Goal: Task Accomplishment & Management: Use online tool/utility

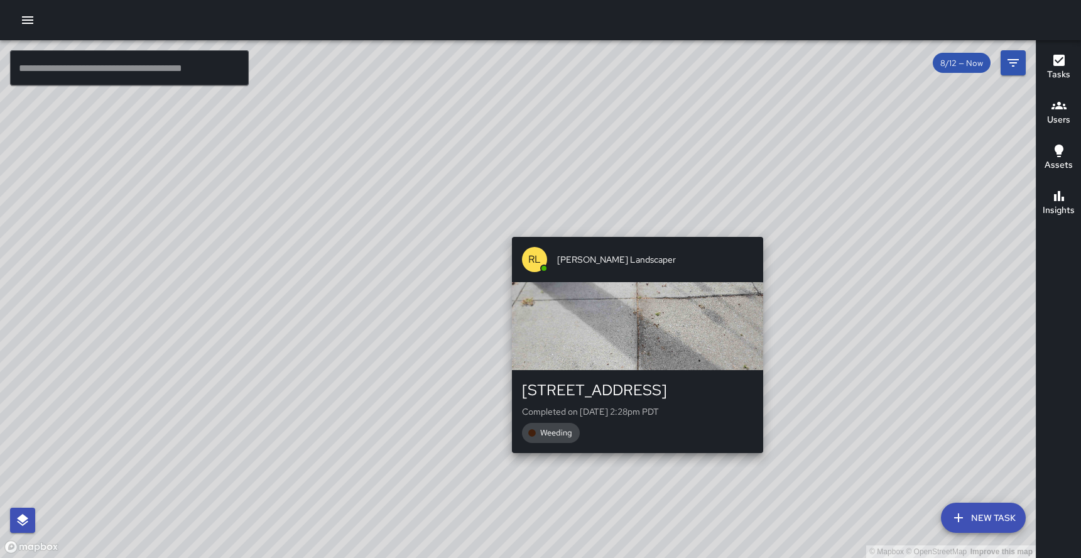
click at [638, 465] on div "© Mapbox © OpenStreetMap Improve this map [PERSON_NAME] Landscaper [STREET_ADDR…" at bounding box center [518, 299] width 1036 height 518
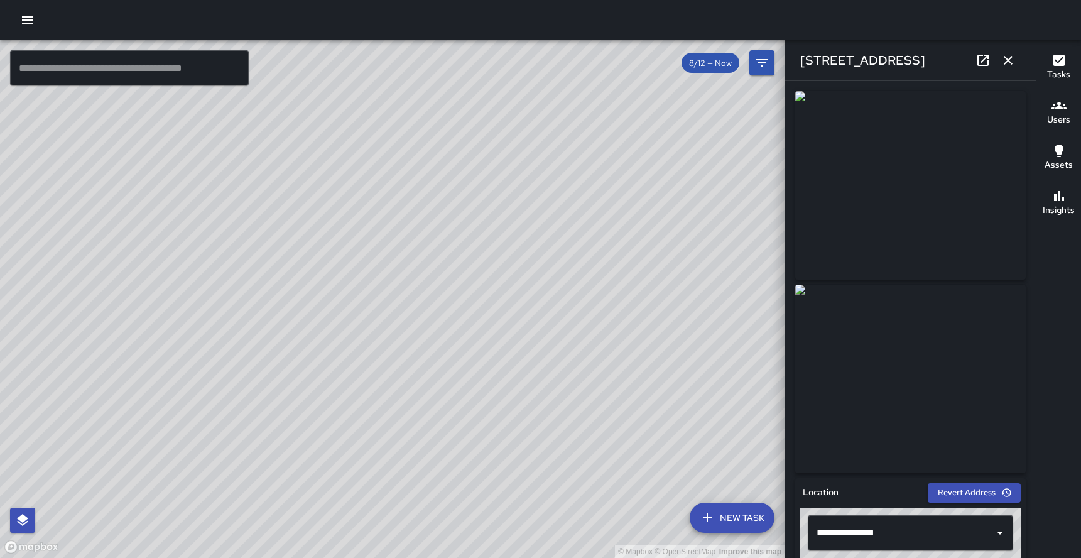
click at [426, 303] on div "© Mapbox © OpenStreetMap Improve this map RL Roberto Landscaper 730 15th Street…" at bounding box center [392, 299] width 785 height 518
click at [351, 302] on div "RL Roberto Landscaper 726 15th Street Completed on 8/12/2025, 2:32pm PDT Weeding" at bounding box center [357, 415] width 261 height 226
click at [400, 291] on div "© Mapbox © OpenStreetMap Improve this map RL Roberto Landscaper 726 15th Street…" at bounding box center [392, 299] width 785 height 518
click at [420, 303] on div "© Mapbox © OpenStreetMap Improve this map RL Roberto Landscaper 730 15th Street…" at bounding box center [392, 299] width 785 height 518
click at [984, 60] on icon at bounding box center [983, 60] width 11 height 11
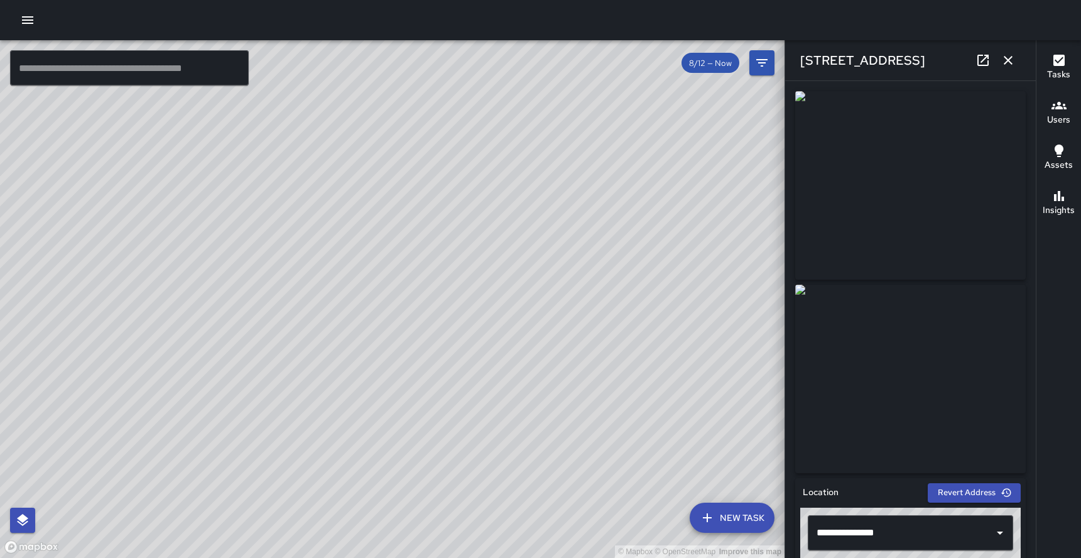
click at [1009, 59] on icon "button" at bounding box center [1008, 60] width 9 height 9
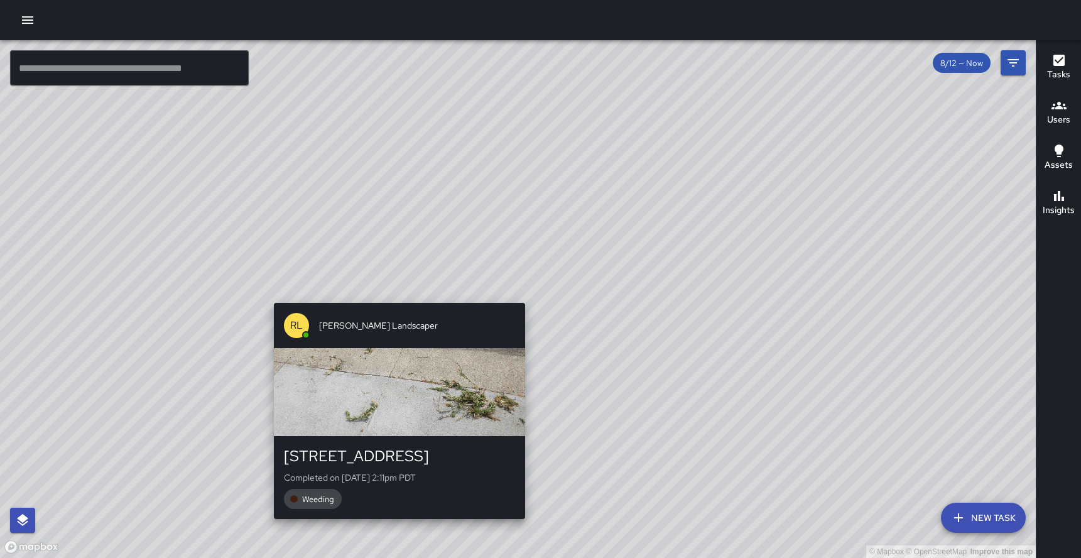
click at [524, 295] on div "© Mapbox © OpenStreetMap Improve this map RL Roberto Landscaper 730 15th Street…" at bounding box center [518, 299] width 1036 height 518
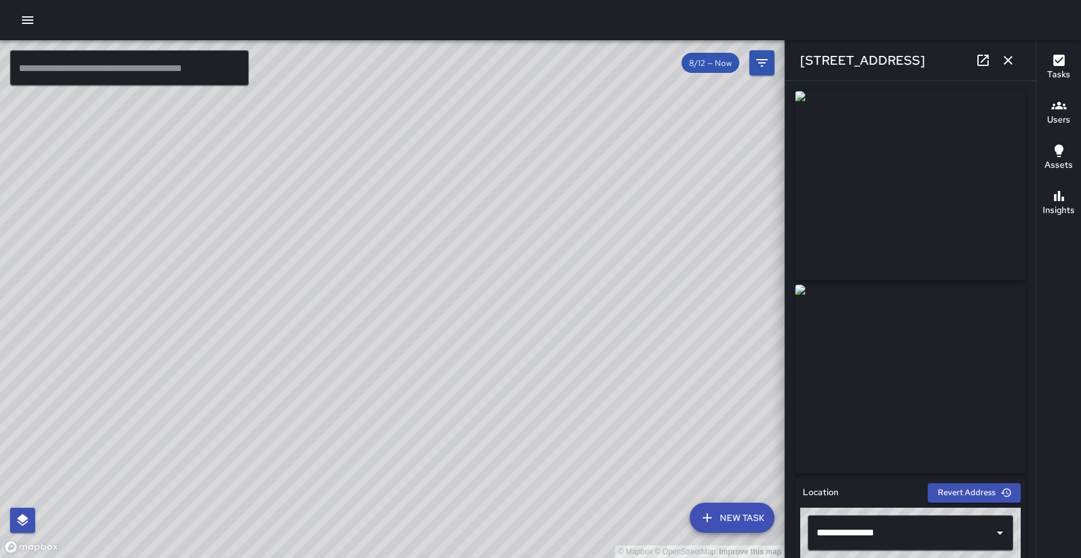
click at [987, 53] on icon at bounding box center [983, 60] width 15 height 15
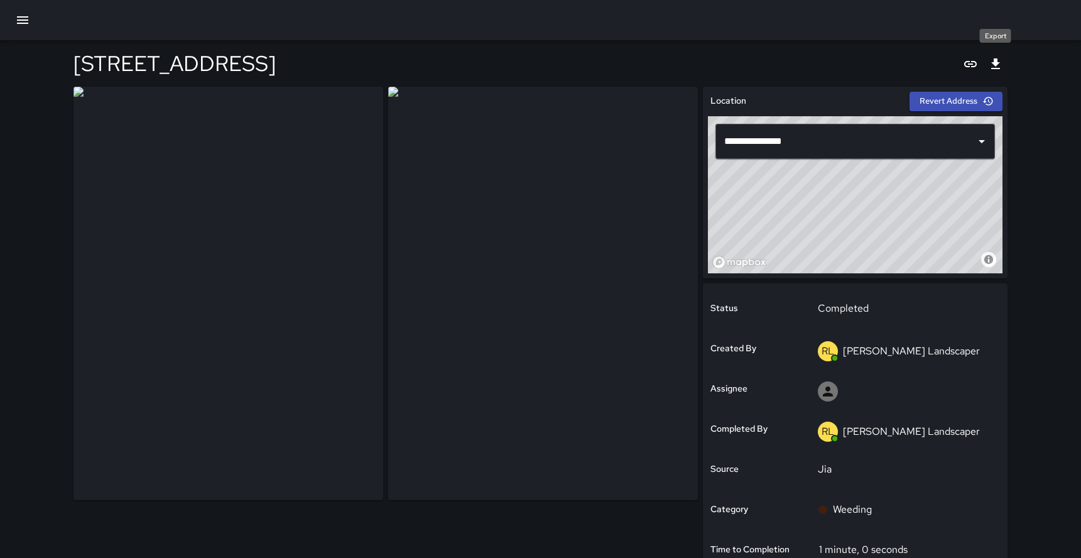
click at [992, 58] on icon "Export" at bounding box center [995, 64] width 15 height 15
